Goal: Register for event/course

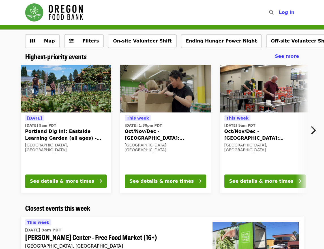
click at [154, 225] on div "[DATE][DATE] 9am PDT [PERSON_NAME] Center - Free Food Market (16+) [GEOGRAPHIC_…" at bounding box center [114, 234] width 178 height 31
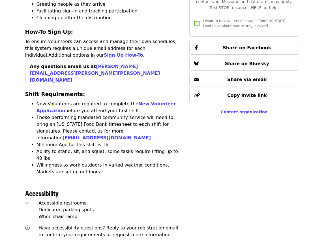
scroll to position [378, 0]
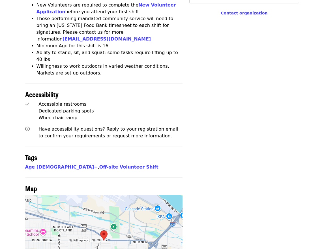
click at [106, 195] on div at bounding box center [104, 241] width 158 height 92
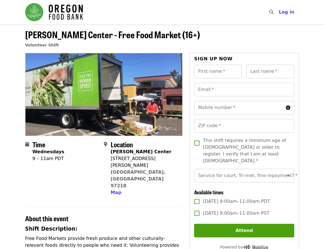
scroll to position [0, 0]
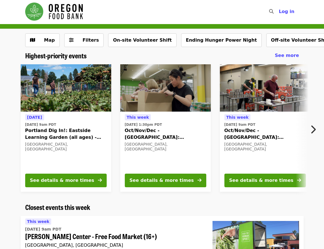
scroll to position [1, 0]
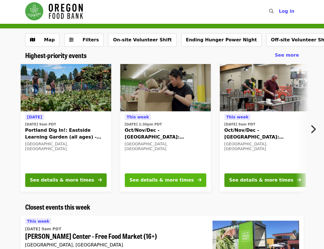
click at [145, 179] on div "See details & more times" at bounding box center [162, 180] width 64 height 7
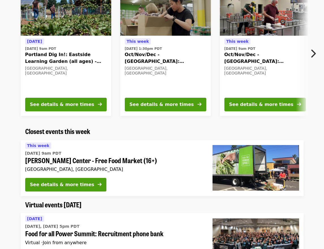
scroll to position [78, 0]
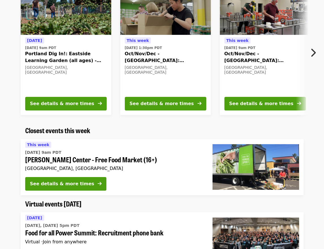
click at [60, 162] on span "[PERSON_NAME] Center - Free Food Market (16+)" at bounding box center [114, 159] width 178 height 8
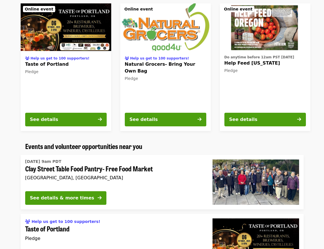
scroll to position [374, 0]
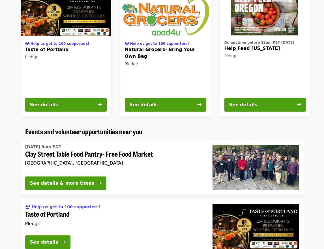
click at [63, 156] on span "Clay Street Table Food Pantry- Free Food Market" at bounding box center [114, 154] width 178 height 8
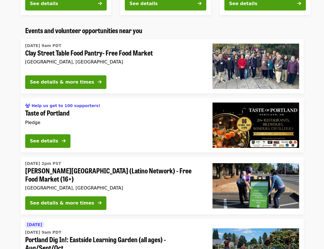
scroll to position [475, 0]
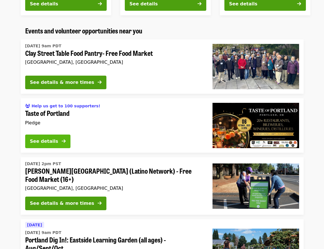
click at [49, 145] on button "See details" at bounding box center [47, 141] width 45 height 14
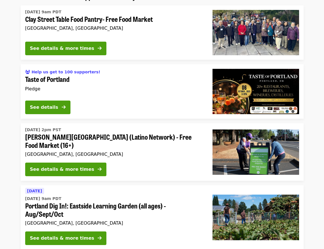
scroll to position [510, 0]
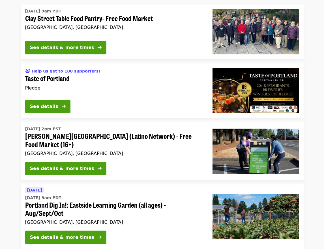
click at [115, 205] on span "Portland Dig In!: Eastside Learning Garden (all ages) - Aug/Sept/Oct" at bounding box center [114, 209] width 178 height 16
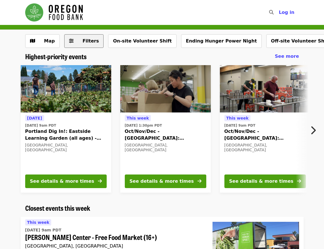
click at [77, 41] on span "Filters" at bounding box center [88, 41] width 22 height 7
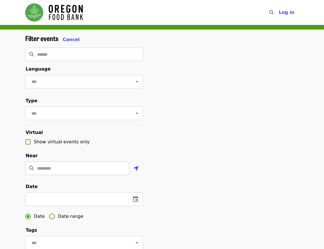
click at [61, 175] on input "Location" at bounding box center [83, 168] width 92 height 14
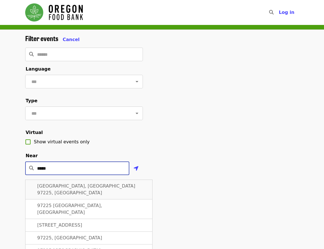
click at [57, 195] on span "[GEOGRAPHIC_DATA], [GEOGRAPHIC_DATA] 97225, [GEOGRAPHIC_DATA]" at bounding box center [86, 189] width 98 height 12
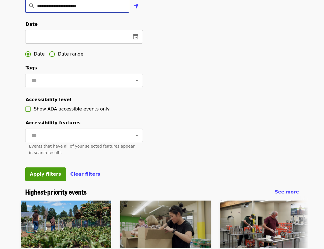
scroll to position [181, 0]
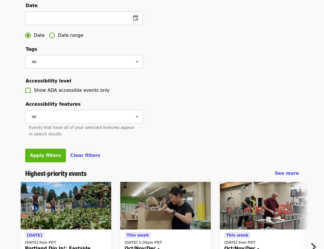
type input "**********"
click at [44, 162] on button "Apply filters" at bounding box center [45, 156] width 41 height 14
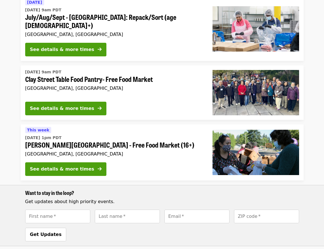
scroll to position [265, 0]
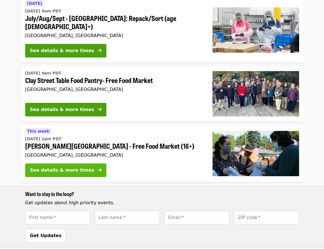
click at [76, 167] on div "See details & more times" at bounding box center [62, 170] width 64 height 7
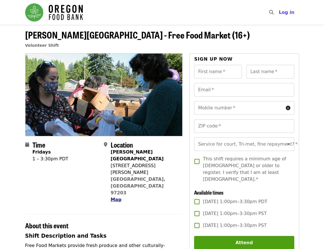
click at [114, 197] on span "Map" at bounding box center [116, 199] width 11 height 5
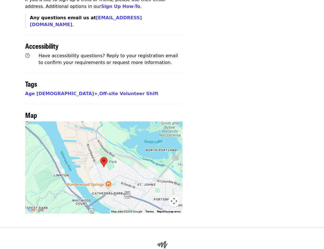
scroll to position [437, 0]
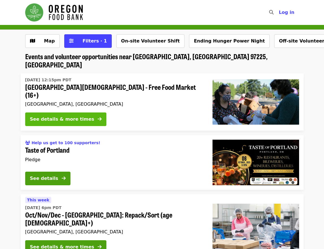
click at [76, 116] on div "See details & more times" at bounding box center [62, 119] width 64 height 7
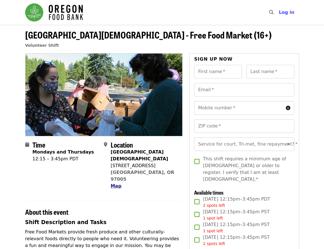
click at [118, 183] on span "Map" at bounding box center [116, 185] width 11 height 5
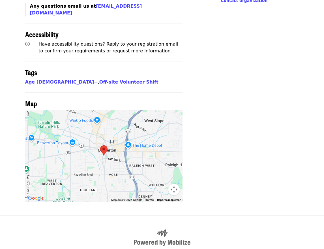
scroll to position [430, 0]
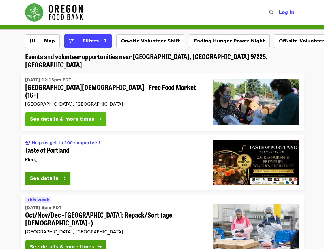
click at [81, 112] on button "See details & more times" at bounding box center [65, 119] width 81 height 14
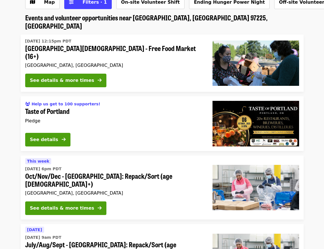
scroll to position [56, 0]
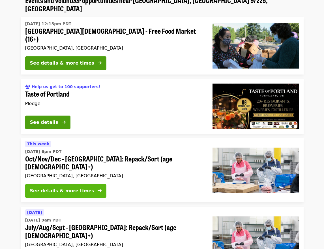
click at [89, 184] on button "See details & more times" at bounding box center [65, 191] width 81 height 14
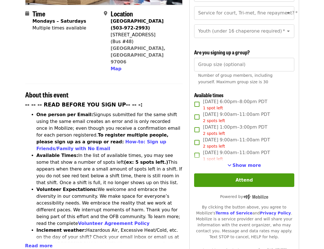
scroll to position [149, 0]
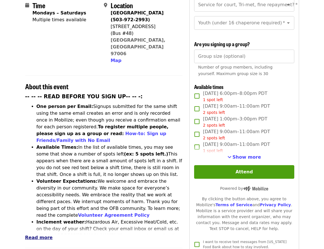
click at [46, 235] on span "Read more" at bounding box center [38, 237] width 27 height 5
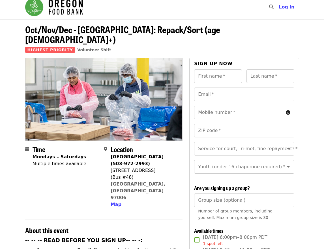
scroll to position [0, 0]
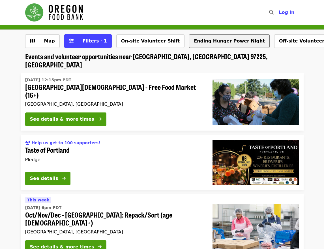
click at [225, 44] on button "Ending Hunger Power Night" at bounding box center [229, 41] width 81 height 14
